Goal: Transaction & Acquisition: Obtain resource

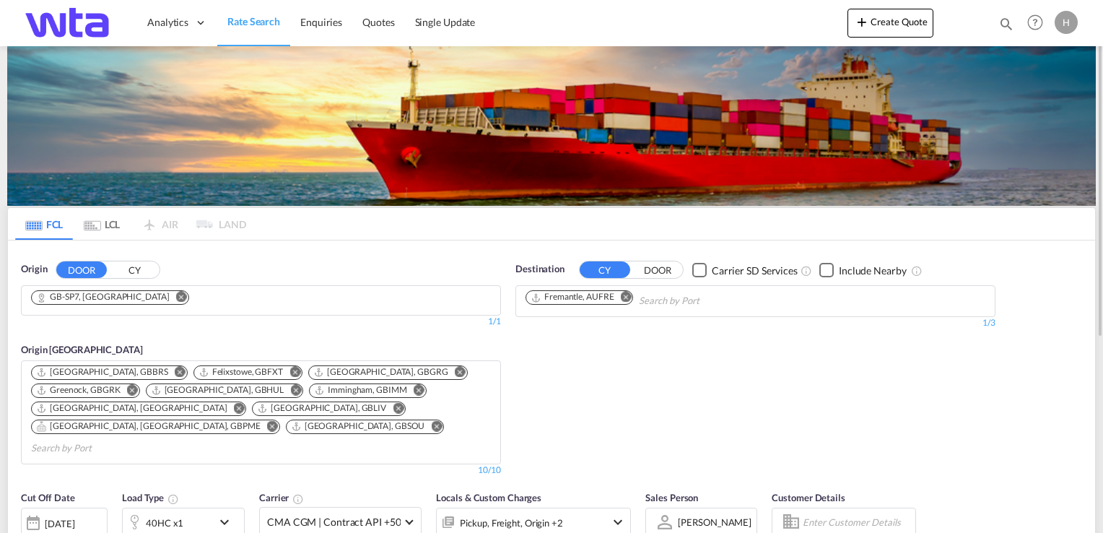
click at [176, 297] on md-icon "Remove" at bounding box center [181, 297] width 11 height 11
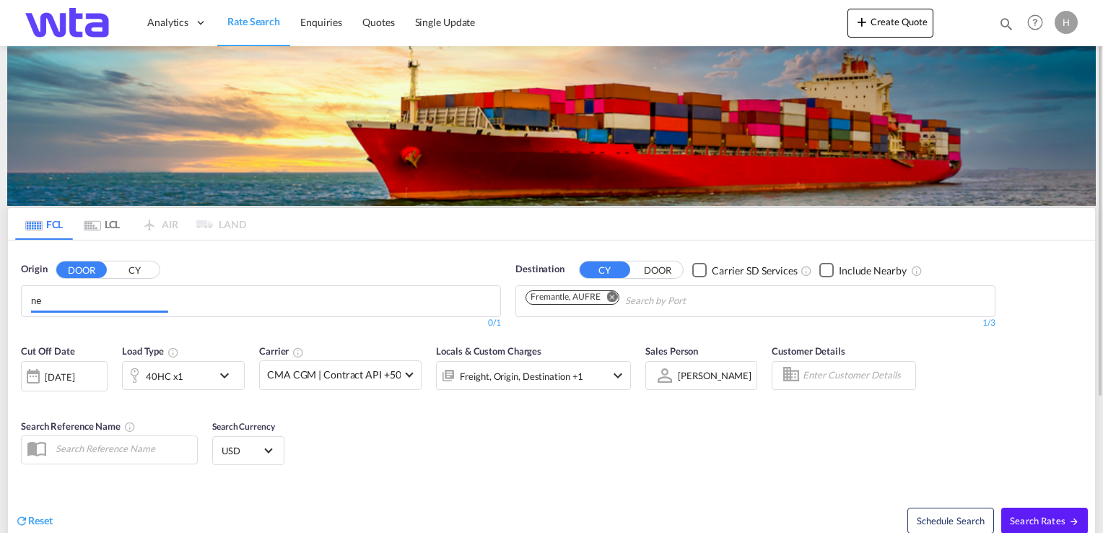
type input "n"
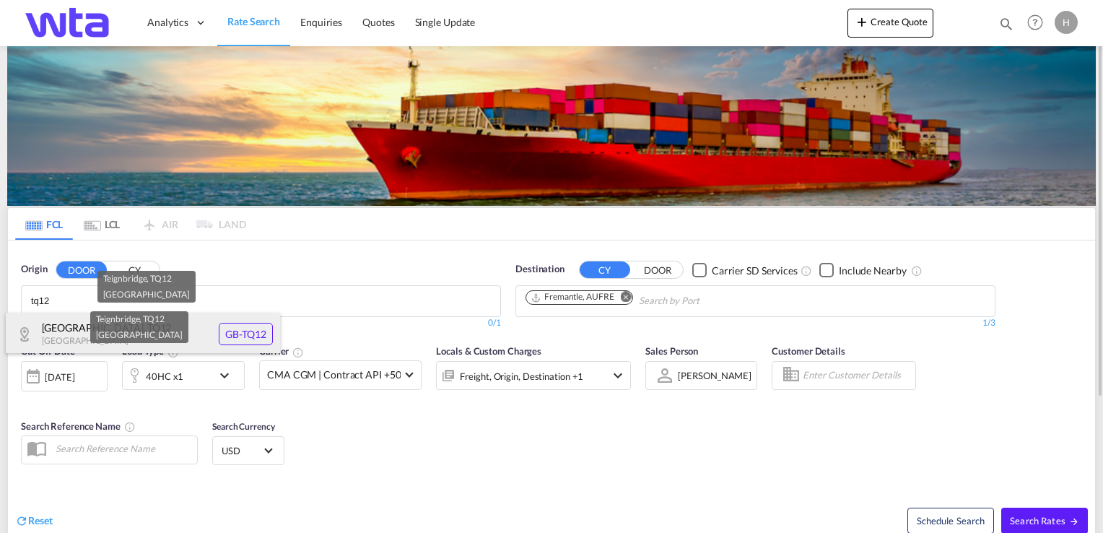
type input "tq12"
click at [51, 323] on div "Teignbridge , TQ12 [GEOGRAPHIC_DATA] [GEOGRAPHIC_DATA]-TQ12" at bounding box center [143, 334] width 274 height 43
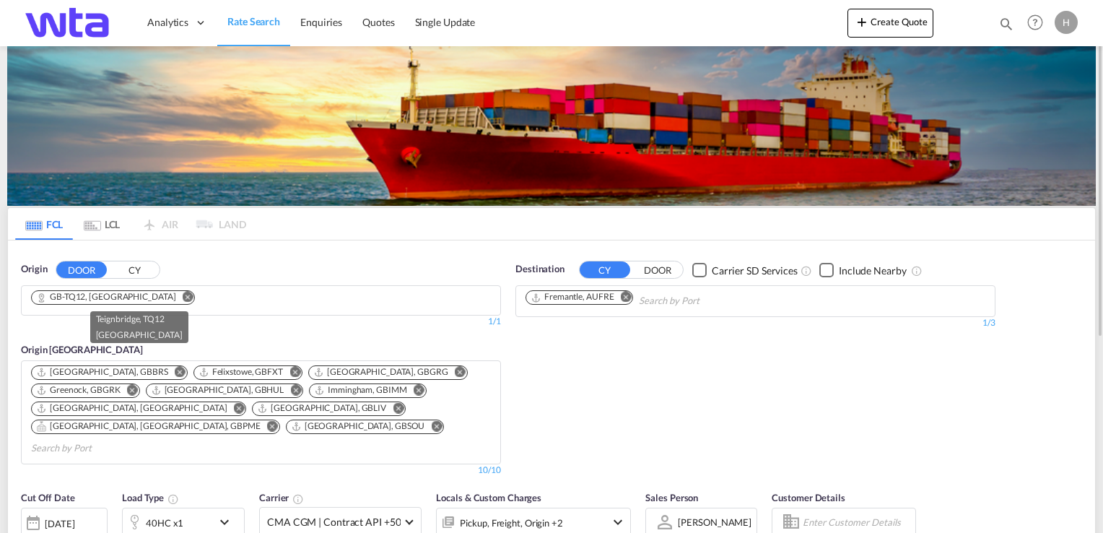
click at [622, 293] on md-icon "Remove" at bounding box center [626, 297] width 11 height 11
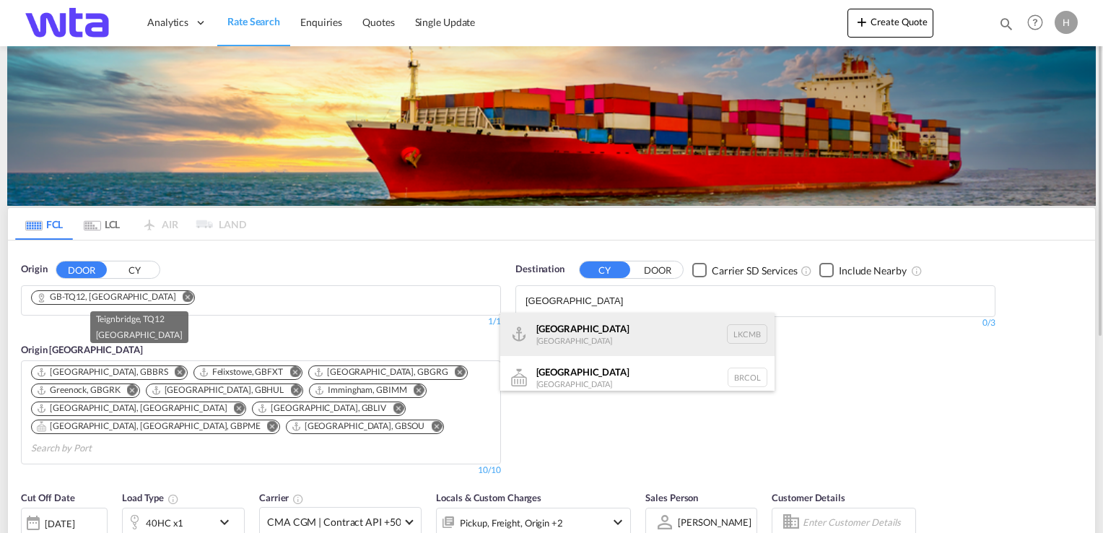
type input "[GEOGRAPHIC_DATA]"
click at [576, 333] on div "Colombo [GEOGRAPHIC_DATA] LKCMB" at bounding box center [637, 334] width 274 height 43
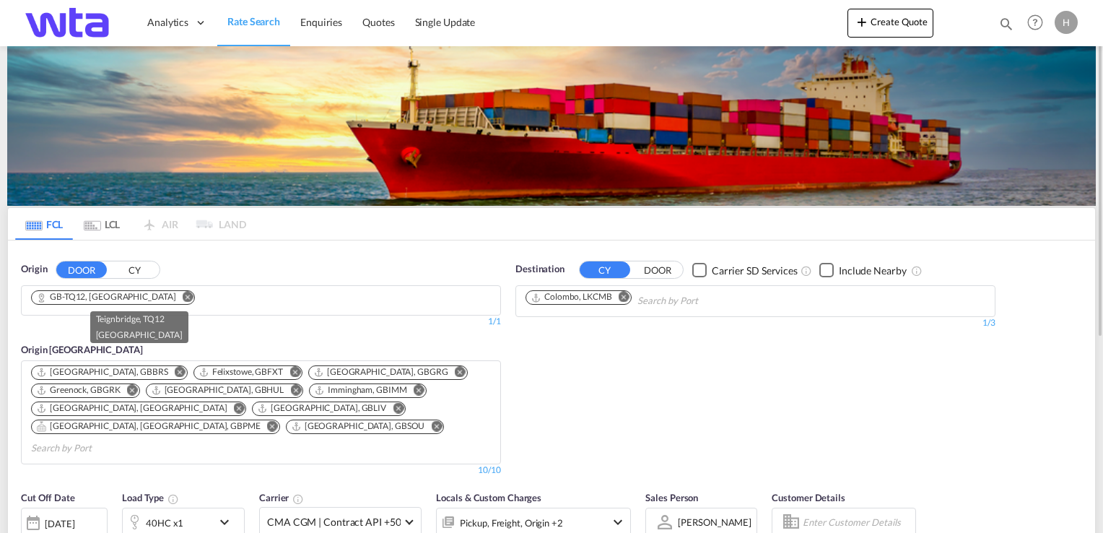
scroll to position [217, 0]
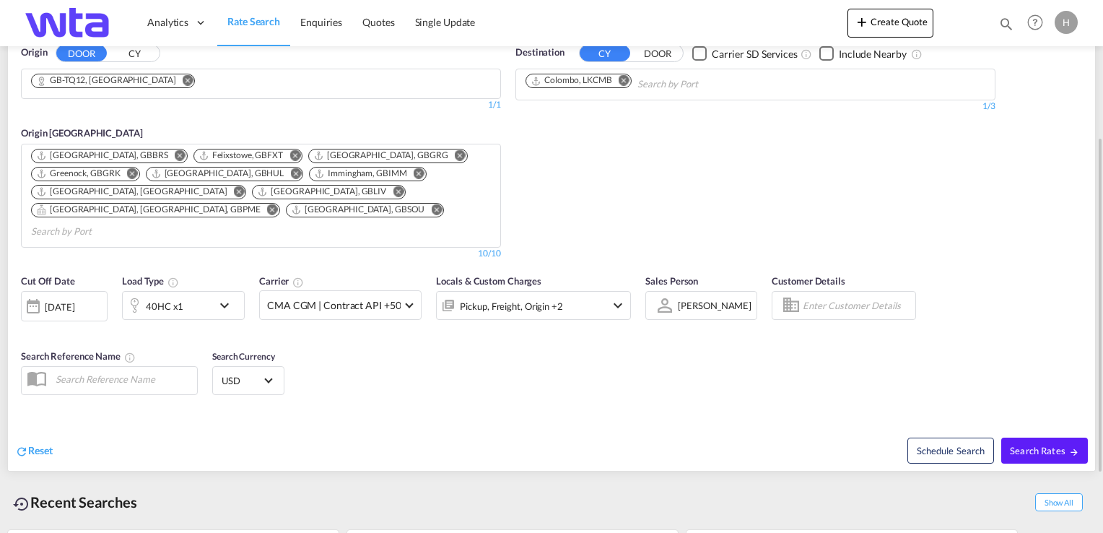
click at [223, 297] on md-icon "icon-chevron-down" at bounding box center [228, 305] width 25 height 17
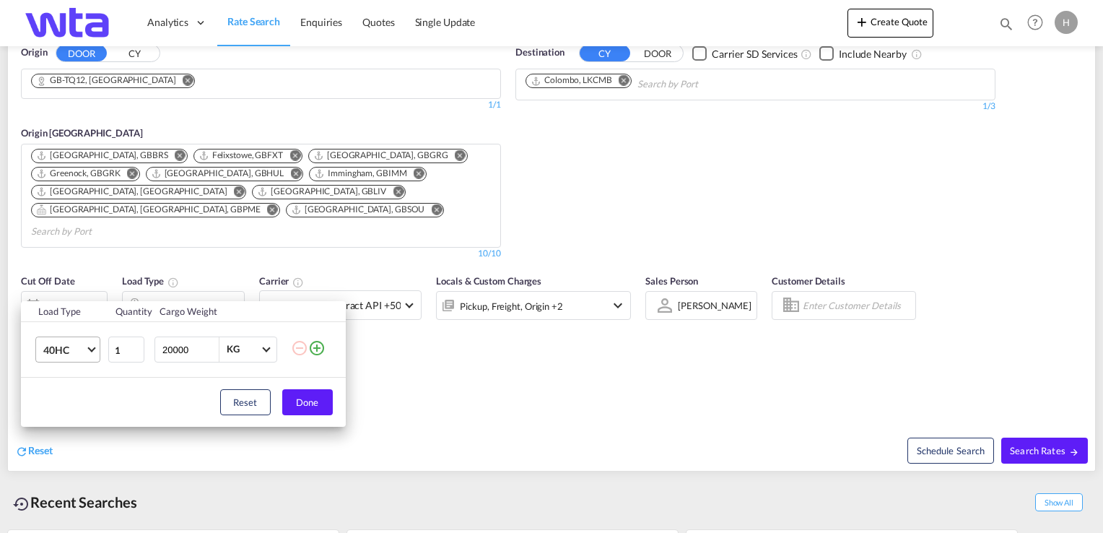
click at [95, 344] on md-select-value "40HC" at bounding box center [71, 349] width 58 height 25
click at [69, 283] on md-option "20GP" at bounding box center [80, 280] width 98 height 35
click at [303, 406] on button "Done" at bounding box center [307, 402] width 51 height 26
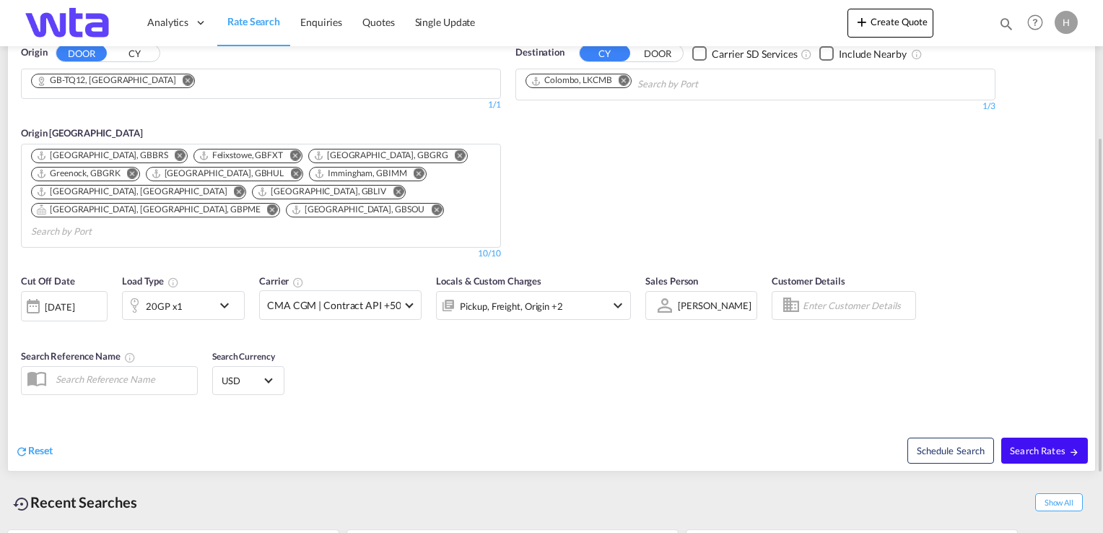
click at [1042, 445] on span "Search Rates" at bounding box center [1044, 451] width 69 height 12
type input "TQ12 to LKCMB / [DATE]"
